Goal: Task Accomplishment & Management: Use online tool/utility

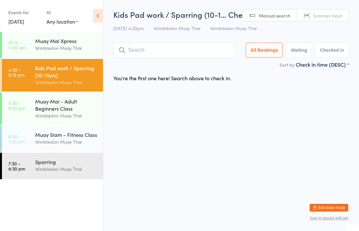
click at [147, 40] on div "Kids Pad work / Sparring (10-1… Check-in [DATE] 4:30pm Wimbledon Muay Thai Wimb…" at bounding box center [231, 35] width 236 height 52
click at [132, 58] on input "search" at bounding box center [174, 50] width 122 height 15
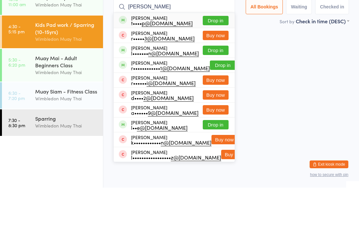
type input "[PERSON_NAME]"
click at [139, 64] on div "t•••• p@[DOMAIN_NAME]" at bounding box center [162, 66] width 62 height 5
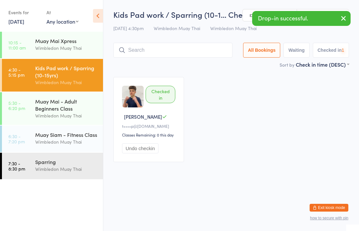
click at [134, 49] on input "search" at bounding box center [172, 50] width 119 height 15
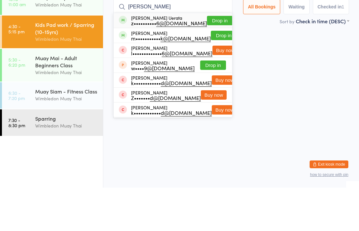
type input "[PERSON_NAME]"
click at [127, 74] on div "[PERSON_NAME] m••••••••••• k@[DOMAIN_NAME]" at bounding box center [165, 79] width 92 height 10
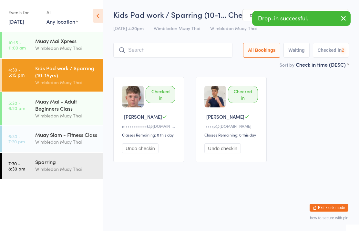
click at [130, 54] on input "search" at bounding box center [172, 50] width 119 height 15
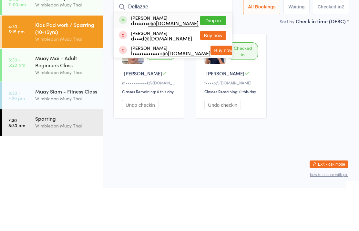
type input "Dellazae"
click at [219, 59] on button "Drop in" at bounding box center [213, 63] width 26 height 9
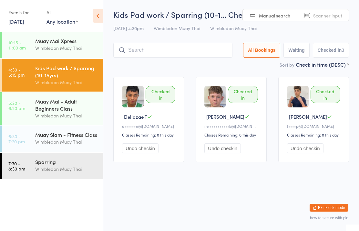
click at [74, 101] on div "Muay Mai - Adult Beginners Class" at bounding box center [66, 105] width 62 height 14
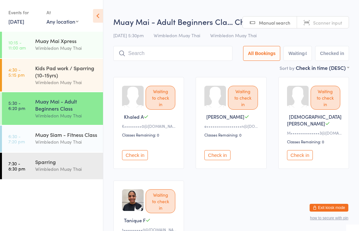
click at [80, 134] on div "Muay Siam - Fitness Class" at bounding box center [66, 134] width 62 height 7
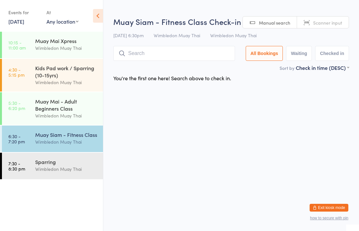
click at [77, 170] on div "Wimbledon Muay Thai" at bounding box center [66, 168] width 62 height 7
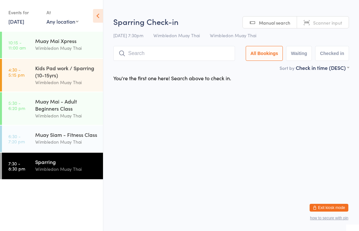
click at [84, 107] on div "Muay Mai - Adult Beginners Class" at bounding box center [66, 105] width 62 height 14
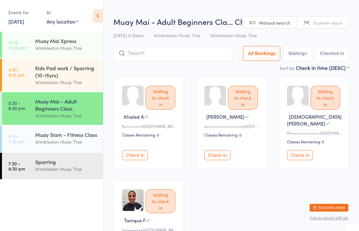
click at [86, 77] on div "Kids Pad work / Sparring (10-15yrs)" at bounding box center [66, 71] width 62 height 14
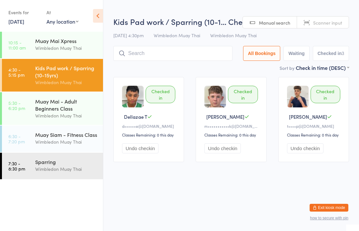
click at [79, 101] on div "Muay Mai - Adult Beginners Class" at bounding box center [66, 105] width 62 height 14
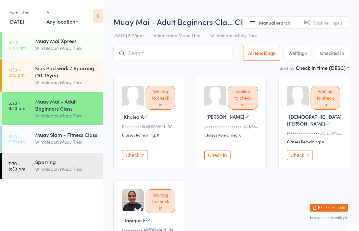
click at [86, 72] on div "Kids Pad work / Sparring (10-15yrs)" at bounding box center [66, 71] width 62 height 14
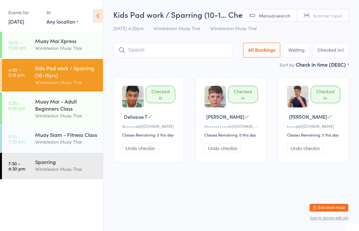
click at [79, 103] on div "Muay Mai - Adult Beginners Class" at bounding box center [66, 105] width 62 height 14
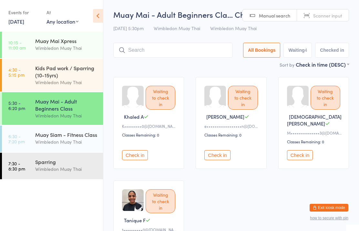
click at [82, 143] on div "Wimbledon Muay Thai" at bounding box center [66, 141] width 62 height 7
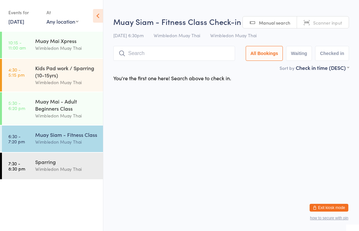
click at [74, 173] on div "Wimbledon Muay Thai" at bounding box center [66, 168] width 62 height 7
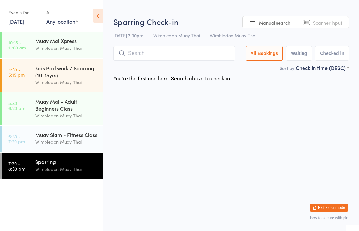
click at [87, 141] on div "Wimbledon Muay Thai" at bounding box center [66, 141] width 62 height 7
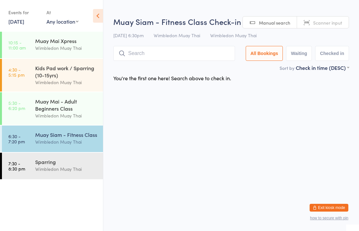
click at [73, 116] on div "Wimbledon Muay Thai" at bounding box center [66, 115] width 62 height 7
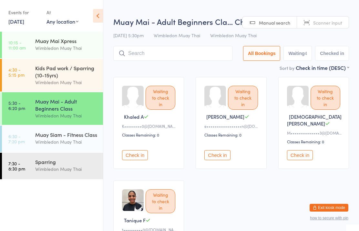
click at [80, 73] on div "Kids Pad work / Sparring (10-15yrs)" at bounding box center [66, 71] width 62 height 14
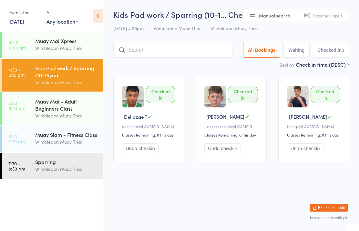
click at [206, 52] on input "search" at bounding box center [172, 50] width 119 height 15
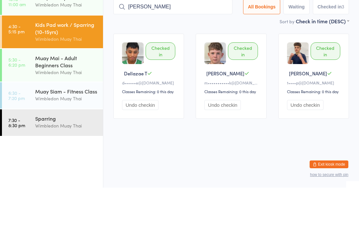
type input "Blake miller"
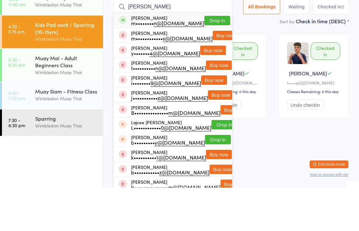
click at [217, 59] on button "Drop in" at bounding box center [217, 63] width 26 height 9
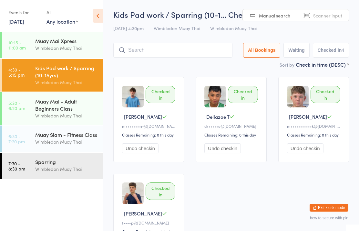
click at [202, 57] on input "search" at bounding box center [172, 50] width 119 height 15
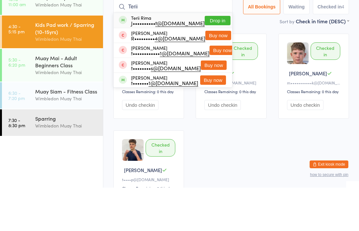
type input "Terii"
click at [217, 59] on button "Drop in" at bounding box center [218, 63] width 26 height 9
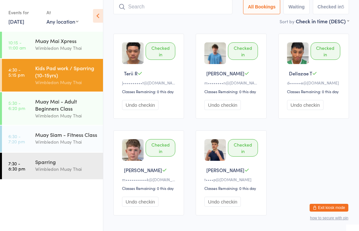
click at [176, 2] on input "search" at bounding box center [172, 6] width 119 height 15
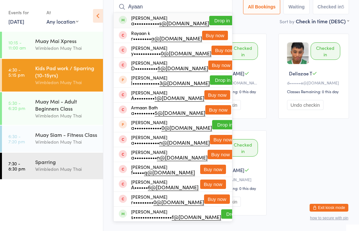
type input "Ayaan"
click at [221, 20] on button "Drop in" at bounding box center [222, 20] width 26 height 9
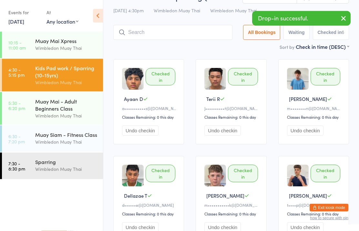
scroll to position [0, 0]
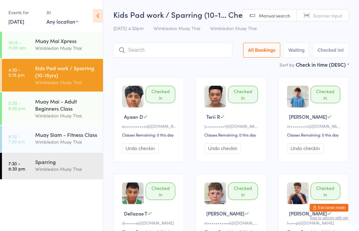
click at [51, 72] on div "Kids Pad work / Sparring (10-15yrs)" at bounding box center [66, 71] width 62 height 14
